Goal: Task Accomplishment & Management: Manage account settings

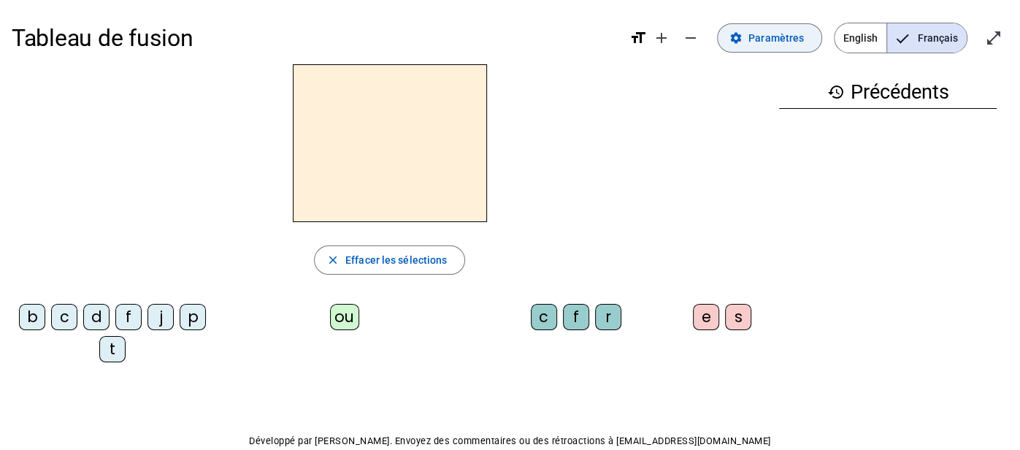
click at [775, 45] on span "Paramètres" at bounding box center [775, 38] width 55 height 18
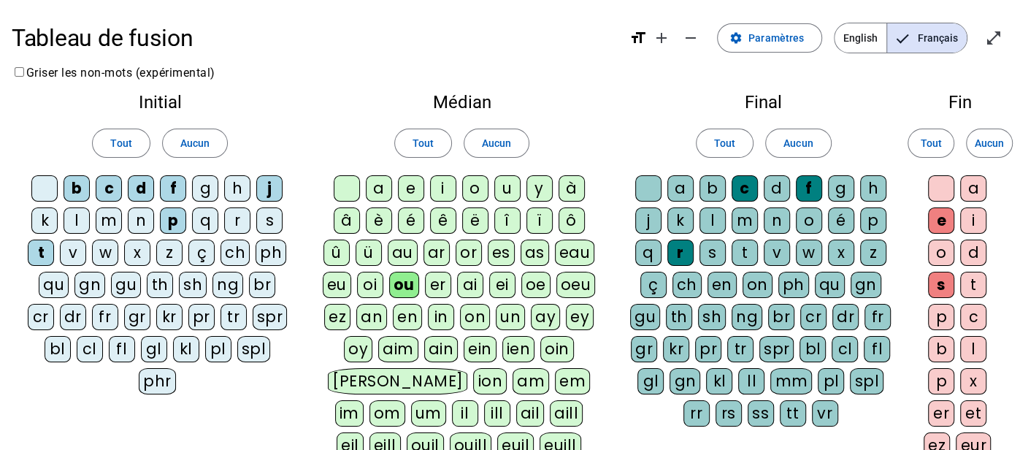
click at [78, 191] on div "b" at bounding box center [77, 188] width 26 height 26
click at [110, 189] on div "c" at bounding box center [109, 188] width 26 height 26
click at [174, 189] on div "f" at bounding box center [173, 188] width 26 height 26
click at [104, 223] on div "m" at bounding box center [109, 220] width 26 height 26
click at [169, 222] on div "p" at bounding box center [173, 220] width 26 height 26
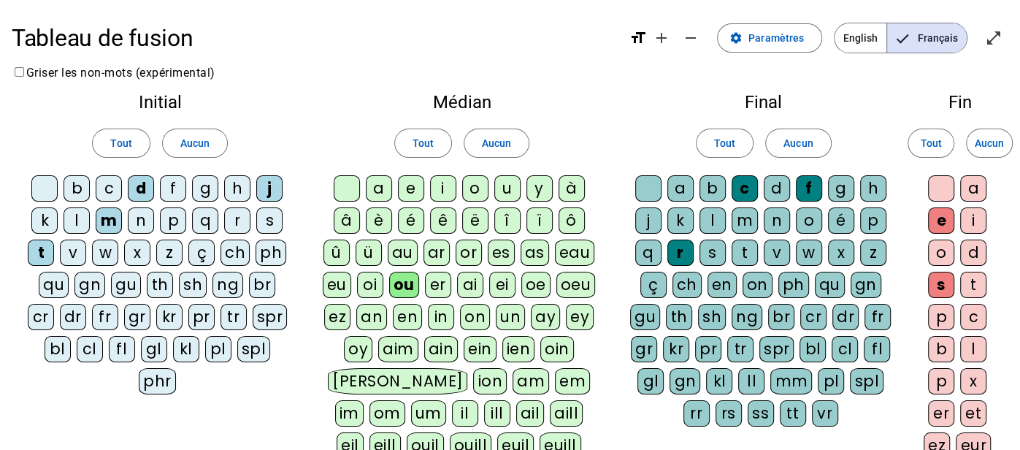
click at [378, 188] on div "a" at bounding box center [379, 188] width 26 height 26
click at [412, 191] on div "e" at bounding box center [411, 188] width 26 height 26
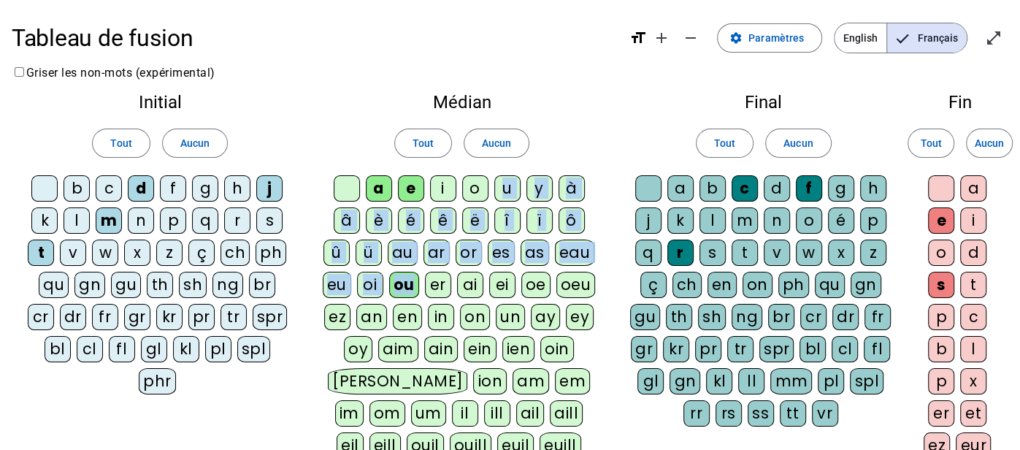
drag, startPoint x: 504, startPoint y: 192, endPoint x: 410, endPoint y: 278, distance: 127.6
click at [410, 278] on div "a e i o u y à â è é ê ë [PERSON_NAME] ô û ü au ar or es as eau eu oi ou er ai e…" at bounding box center [461, 319] width 282 height 289
click at [410, 278] on div "ou" at bounding box center [404, 285] width 30 height 26
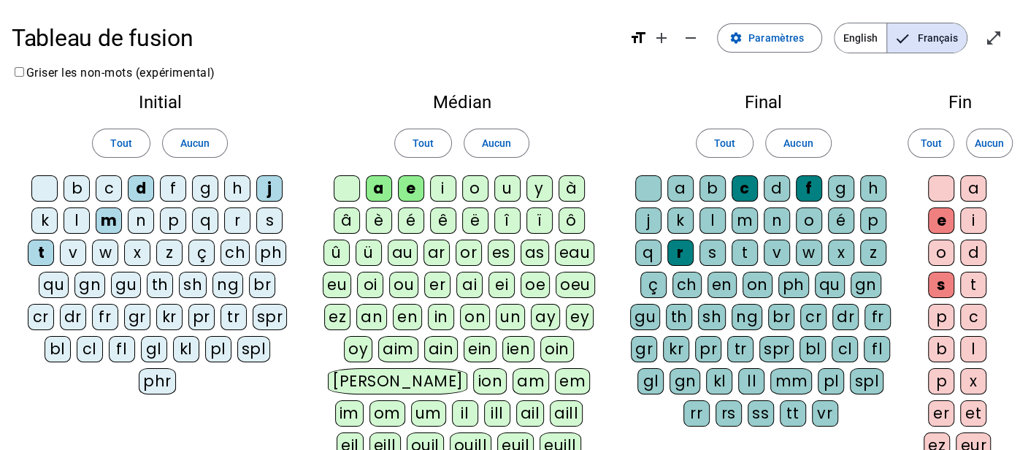
click at [506, 187] on div "u" at bounding box center [507, 188] width 26 height 26
click at [803, 142] on span "Aucun" at bounding box center [797, 143] width 29 height 18
click at [983, 148] on span "Aucun" at bounding box center [988, 143] width 29 height 18
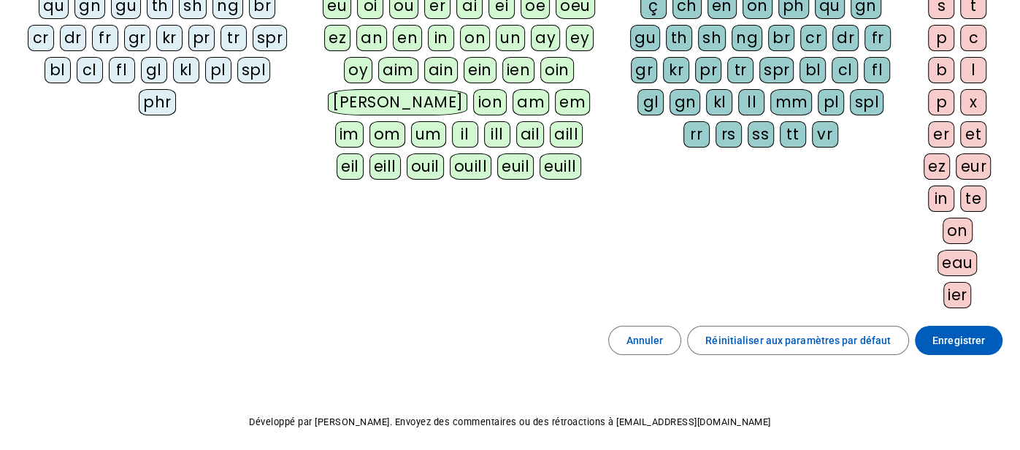
scroll to position [280, 0]
click at [958, 334] on span "Enregistrer" at bounding box center [958, 340] width 53 height 18
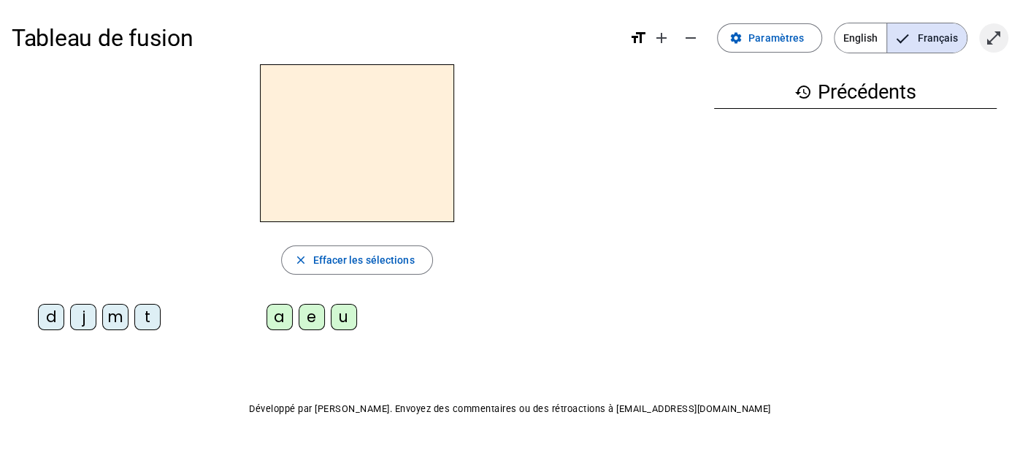
click at [991, 33] on mat-icon "open_in_full" at bounding box center [994, 38] width 18 height 18
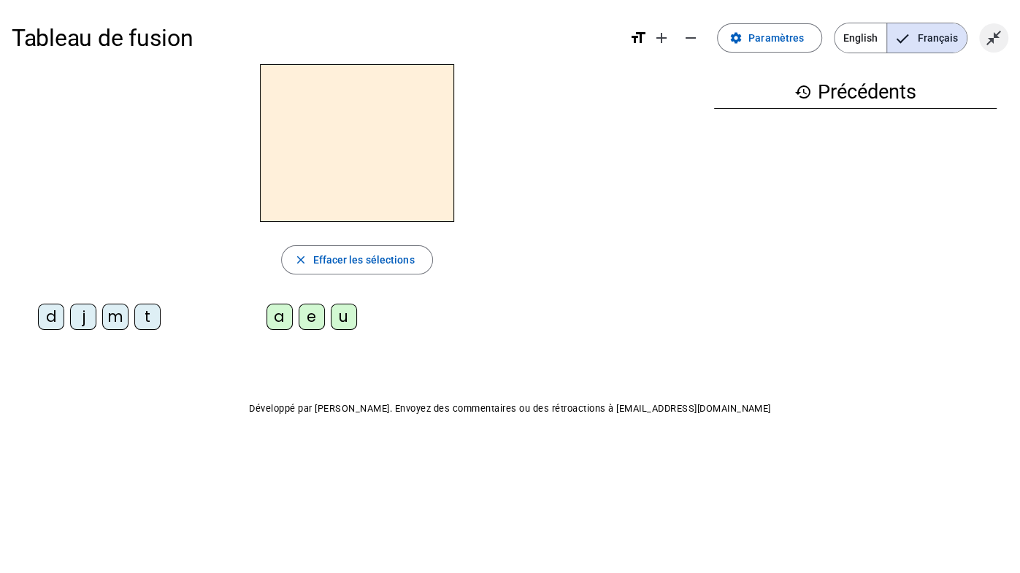
click at [991, 40] on mat-icon "close_fullscreen" at bounding box center [994, 38] width 18 height 18
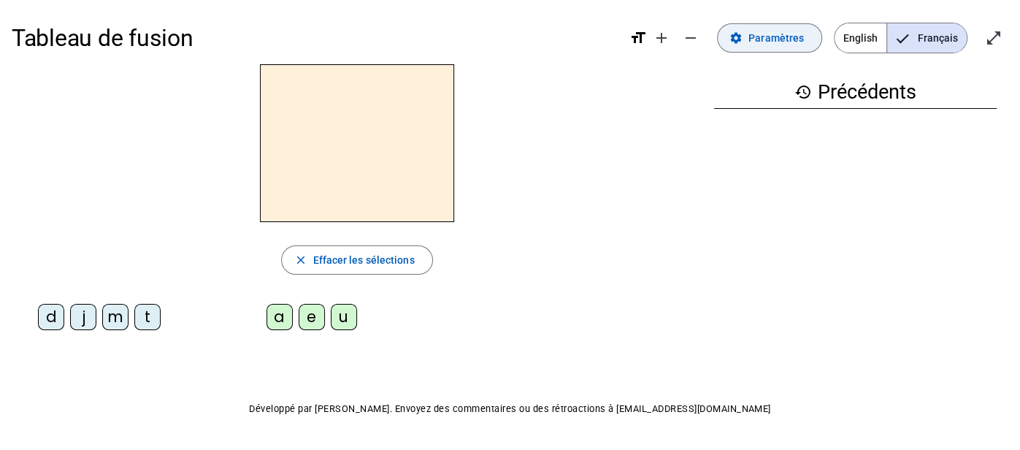
click at [752, 32] on span at bounding box center [770, 37] width 104 height 35
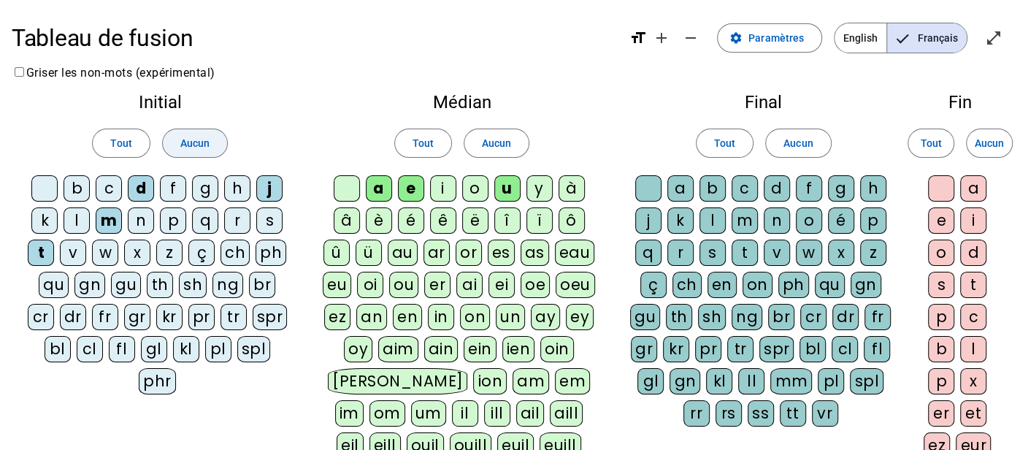
click at [189, 141] on span "Aucun" at bounding box center [194, 143] width 29 height 18
click at [135, 185] on div "d" at bounding box center [141, 188] width 26 height 26
drag, startPoint x: 76, startPoint y: 221, endPoint x: 106, endPoint y: 219, distance: 30.0
click at [106, 219] on div "b c d f g h j k l m n p q r s t v w x z ç ch ph qu gn gu th sh ng br cr dr fr g…" at bounding box center [160, 287] width 274 height 225
click at [79, 222] on div "l" at bounding box center [77, 220] width 26 height 26
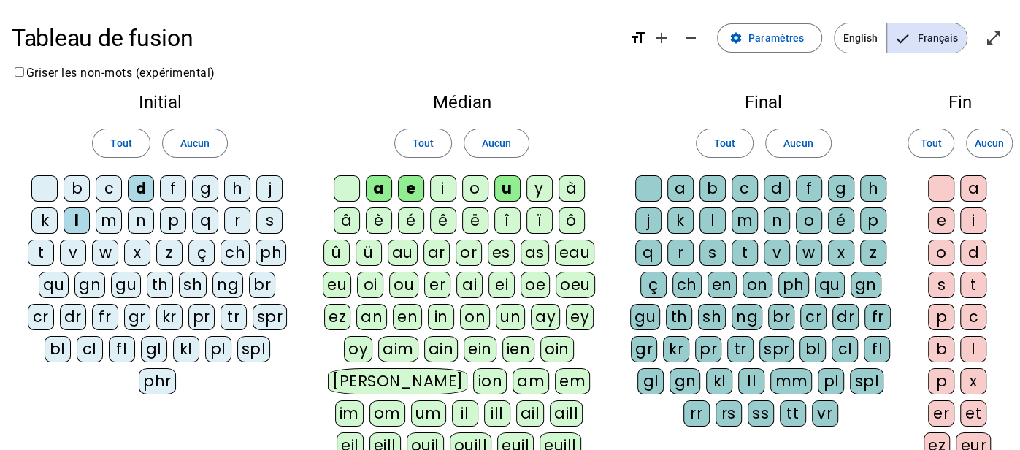
click at [109, 220] on div "m" at bounding box center [109, 220] width 26 height 26
click at [40, 248] on div "t" at bounding box center [41, 252] width 26 height 26
click at [511, 138] on span at bounding box center [496, 143] width 64 height 35
click at [382, 184] on div "a" at bounding box center [379, 188] width 26 height 26
click at [414, 188] on div "e" at bounding box center [411, 188] width 26 height 26
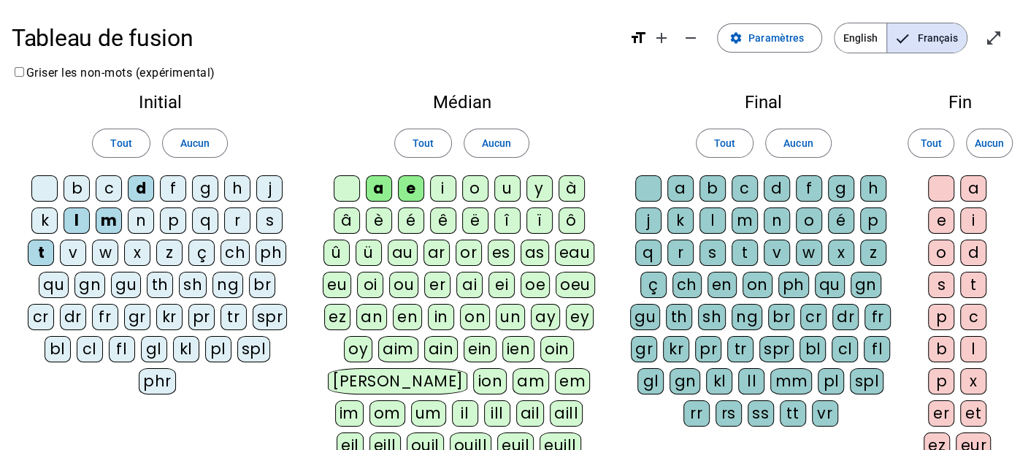
click at [506, 187] on div "u" at bounding box center [507, 188] width 26 height 26
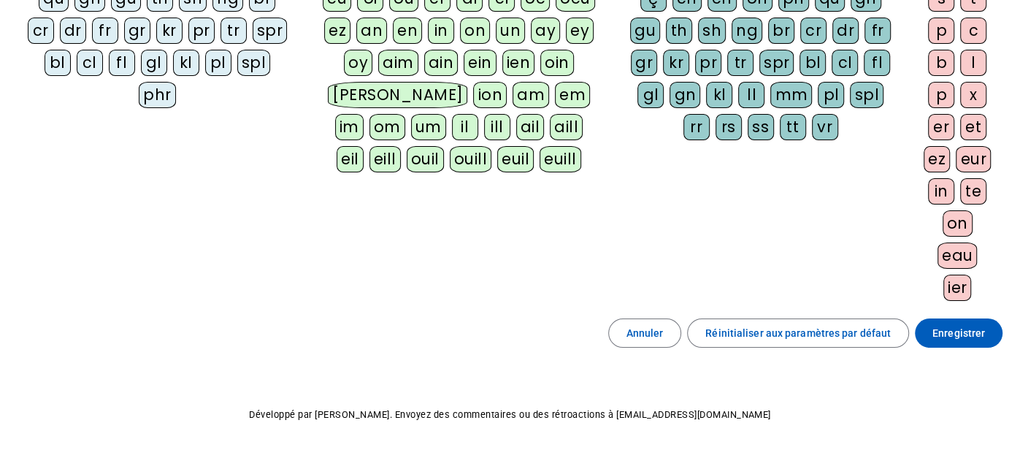
scroll to position [331, 0]
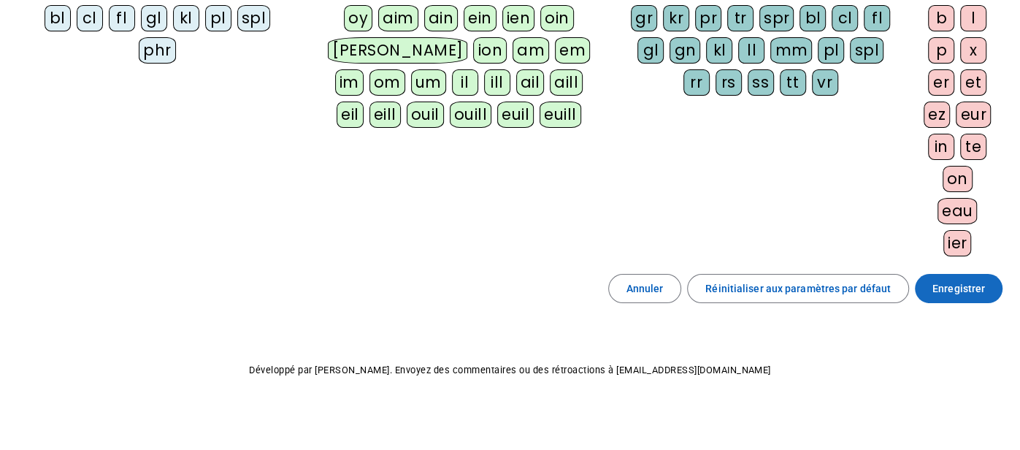
click at [961, 282] on span "Enregistrer" at bounding box center [958, 289] width 53 height 18
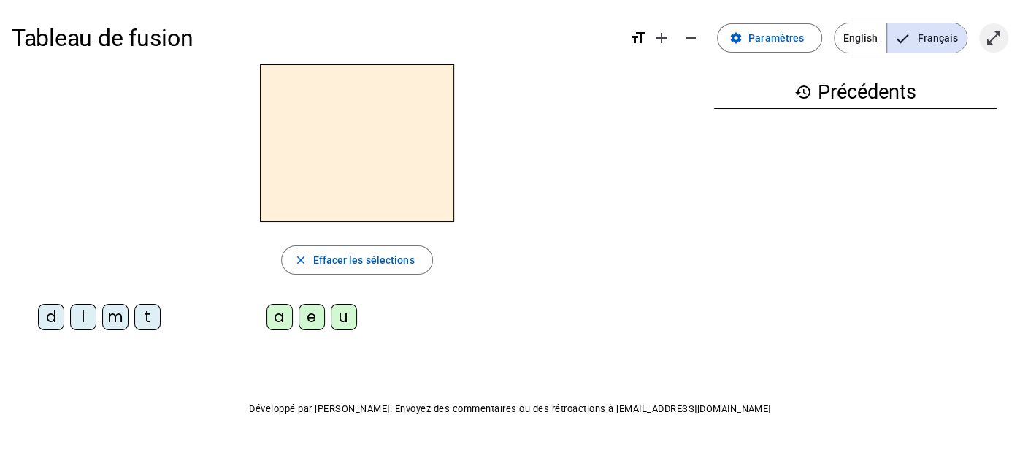
click at [999, 31] on mat-icon "open_in_full" at bounding box center [994, 38] width 18 height 18
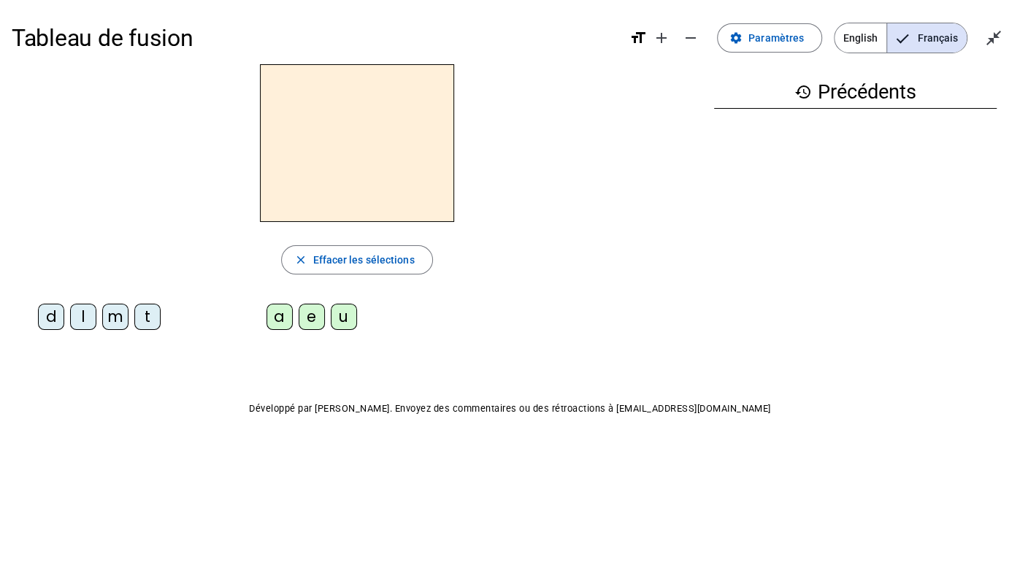
click at [120, 312] on div "m" at bounding box center [115, 317] width 26 height 26
click at [277, 315] on div "a" at bounding box center [279, 317] width 26 height 26
click at [85, 308] on div "l" at bounding box center [83, 317] width 26 height 26
click at [312, 317] on div "e" at bounding box center [312, 317] width 26 height 26
click at [55, 309] on div "d" at bounding box center [51, 317] width 26 height 26
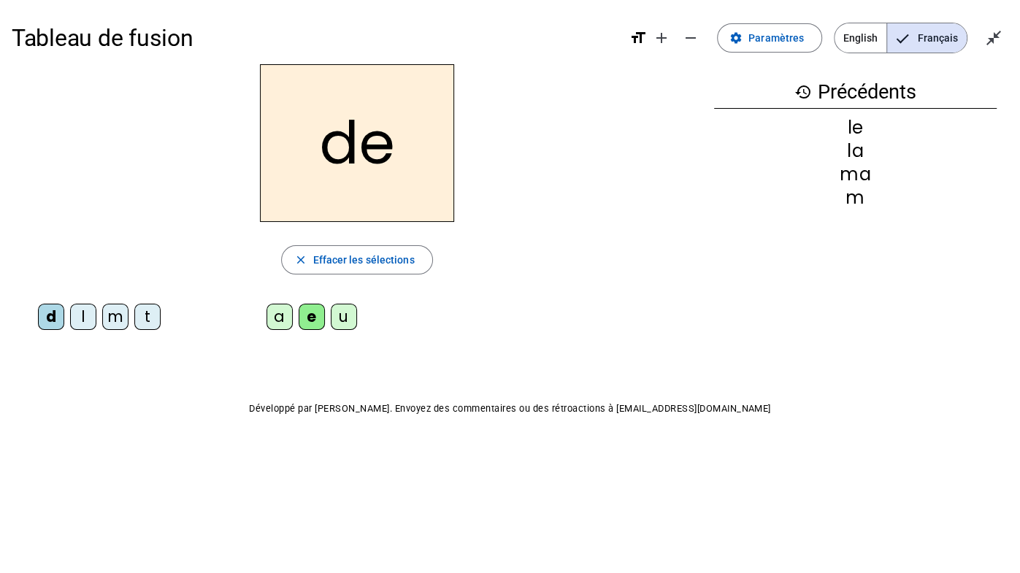
click at [347, 316] on div "u" at bounding box center [344, 317] width 26 height 26
click at [149, 312] on div "t" at bounding box center [147, 317] width 26 height 26
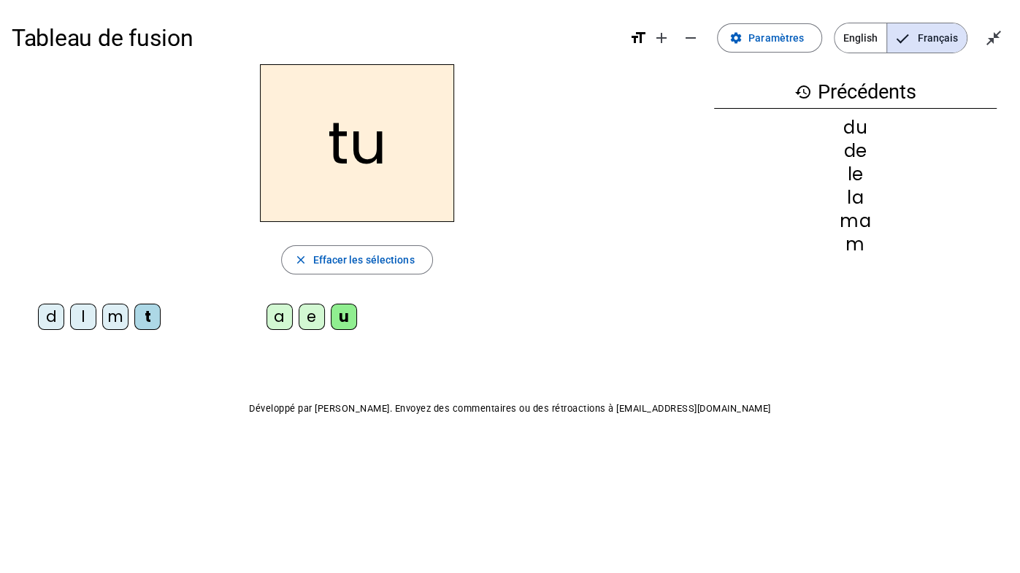
click at [279, 315] on div "a" at bounding box center [279, 317] width 26 height 26
click at [306, 320] on div "e" at bounding box center [312, 317] width 26 height 26
click at [115, 318] on div "m" at bounding box center [115, 317] width 26 height 26
